Goal: Task Accomplishment & Management: Manage account settings

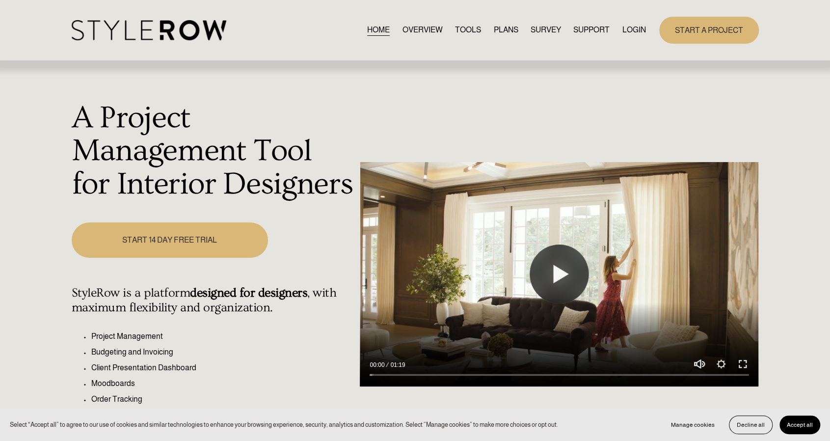
click at [637, 31] on link "LOGIN" at bounding box center [634, 30] width 24 height 13
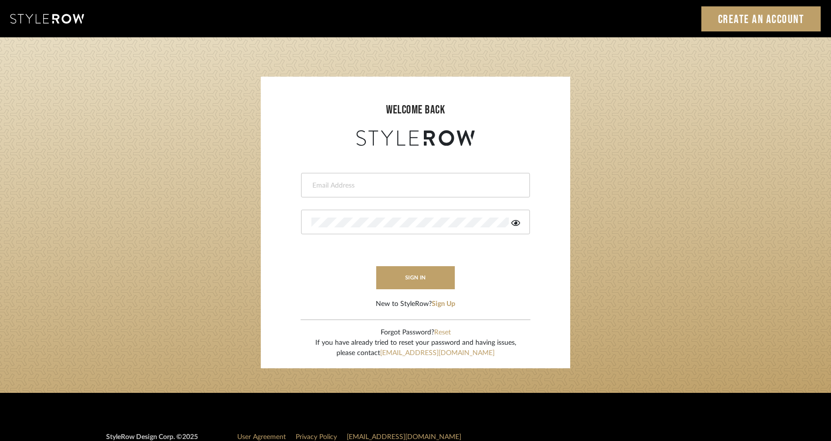
click at [396, 188] on input "email" at bounding box center [414, 186] width 206 height 10
type input "studio@michaeldolatowski.com"
click at [398, 270] on button "sign in" at bounding box center [415, 277] width 79 height 23
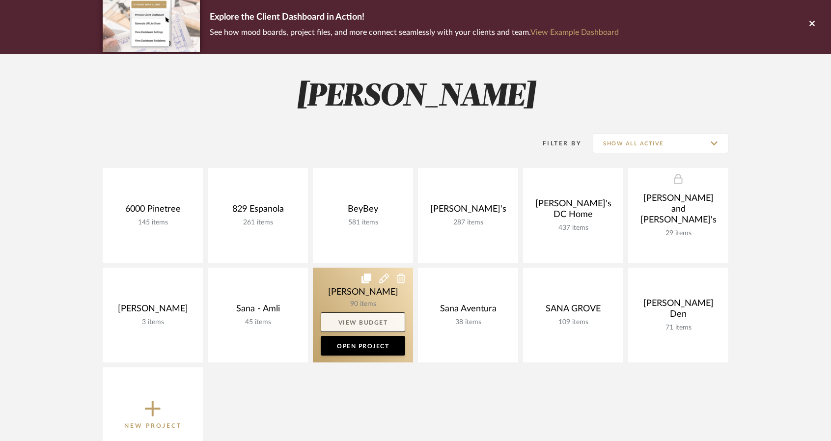
scroll to position [98, 0]
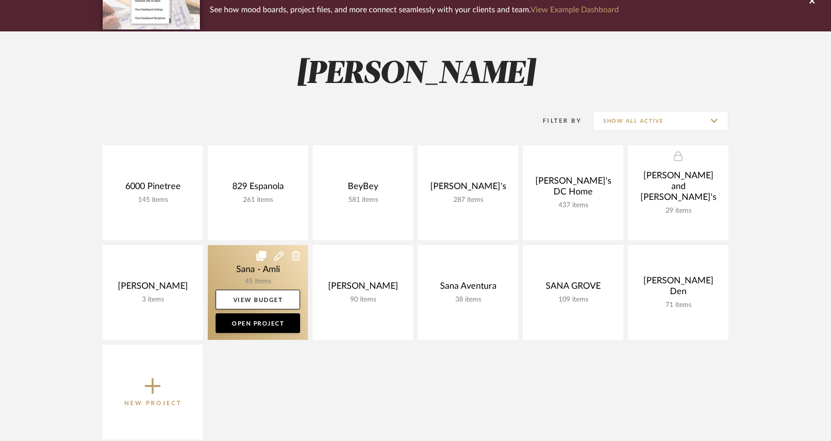
click at [263, 277] on link at bounding box center [258, 292] width 100 height 95
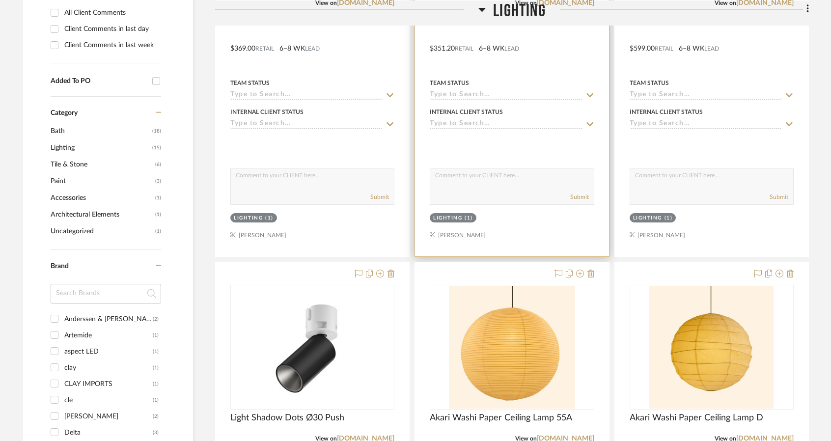
scroll to position [589, 0]
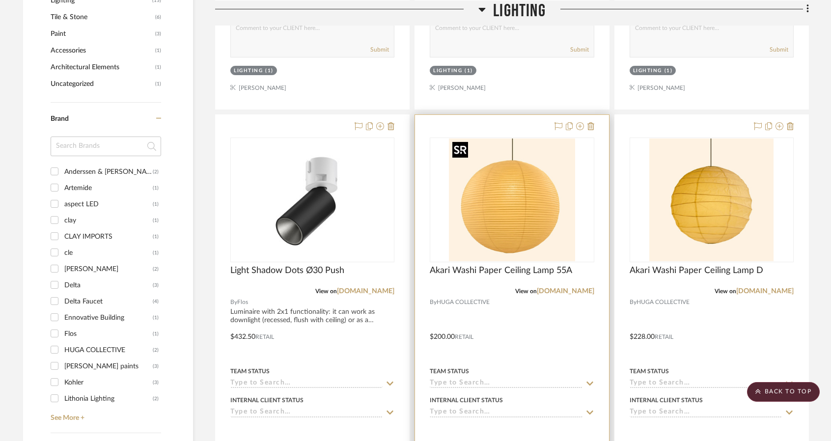
click at [511, 203] on img "0" at bounding box center [512, 199] width 126 height 123
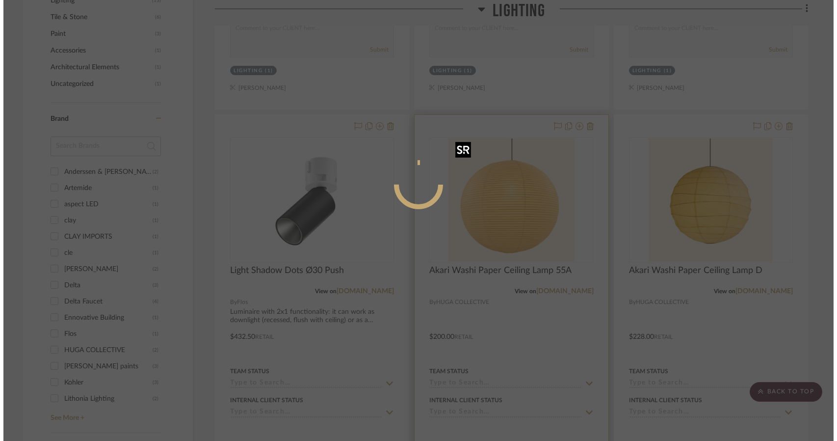
scroll to position [0, 0]
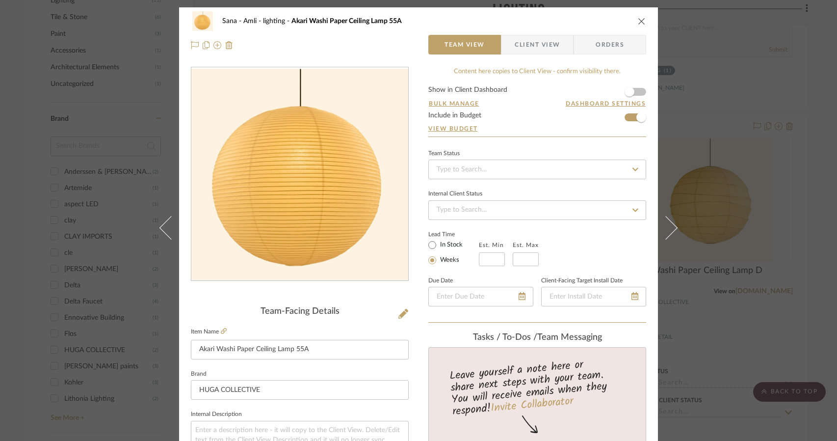
click at [807, 87] on div "Sana - Amli lighting Akari Washi Paper Ceiling Lamp 55A Team View Client View O…" at bounding box center [418, 220] width 837 height 441
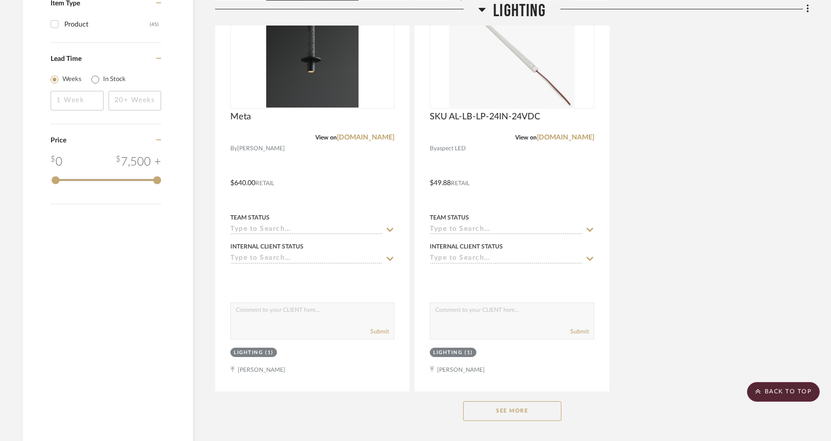
scroll to position [1276, 0]
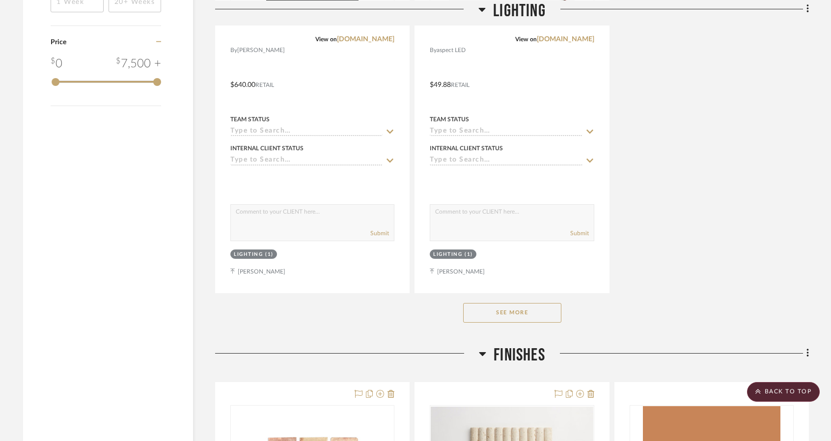
click at [534, 318] on button "See More" at bounding box center [512, 313] width 98 height 20
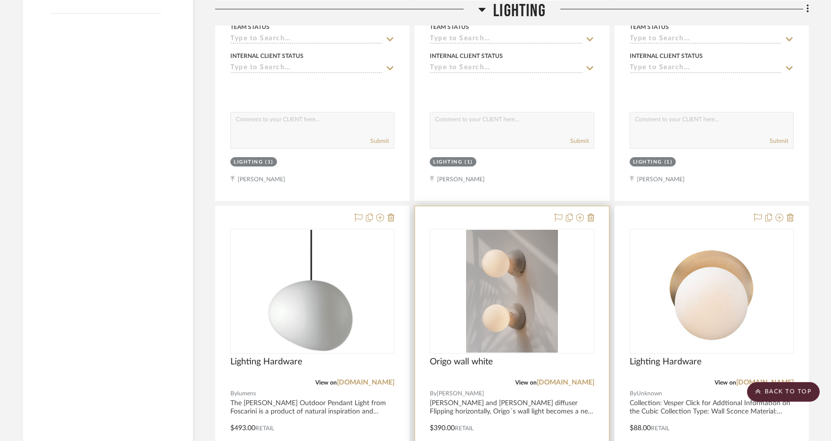
scroll to position [1374, 0]
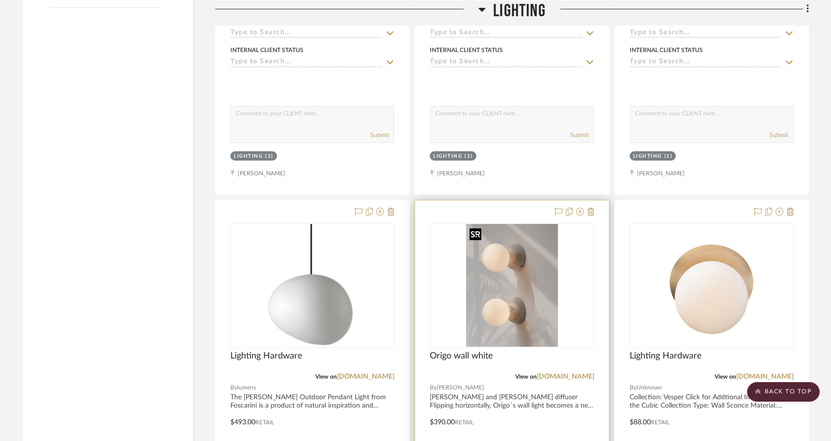
click at [0, 0] on img at bounding box center [0, 0] width 0 height 0
